Goal: Task Accomplishment & Management: Use online tool/utility

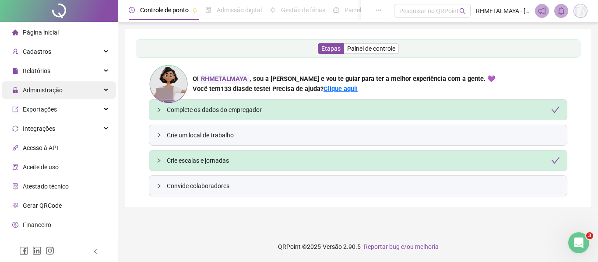
click at [44, 93] on span "Administração" at bounding box center [43, 90] width 40 height 7
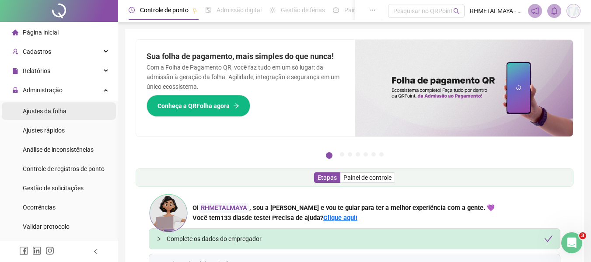
click at [55, 112] on span "Ajustes da folha" at bounding box center [45, 111] width 44 height 7
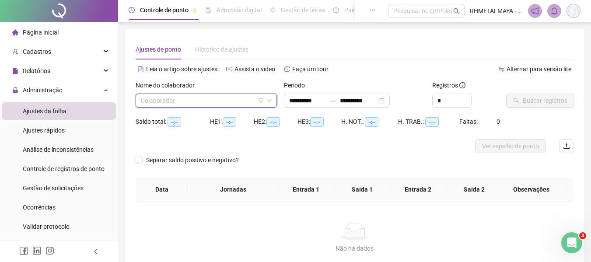
click at [220, 105] on input "search" at bounding box center [202, 100] width 123 height 13
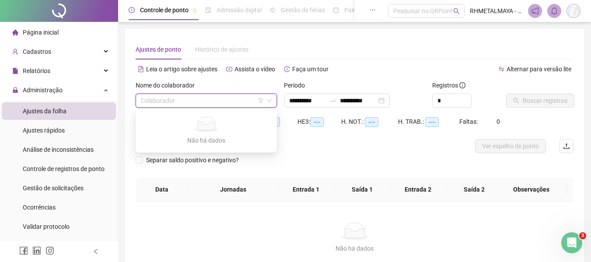
type input "**********"
